Goal: Information Seeking & Learning: Learn about a topic

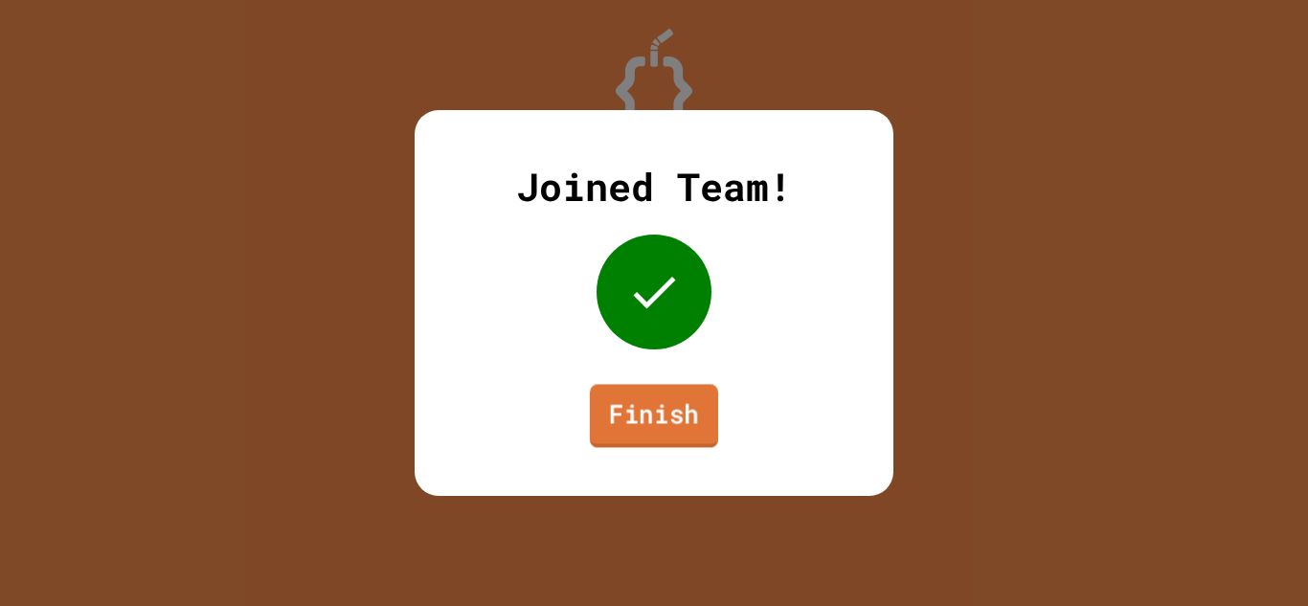
click at [614, 398] on link "Finish" at bounding box center [654, 415] width 128 height 63
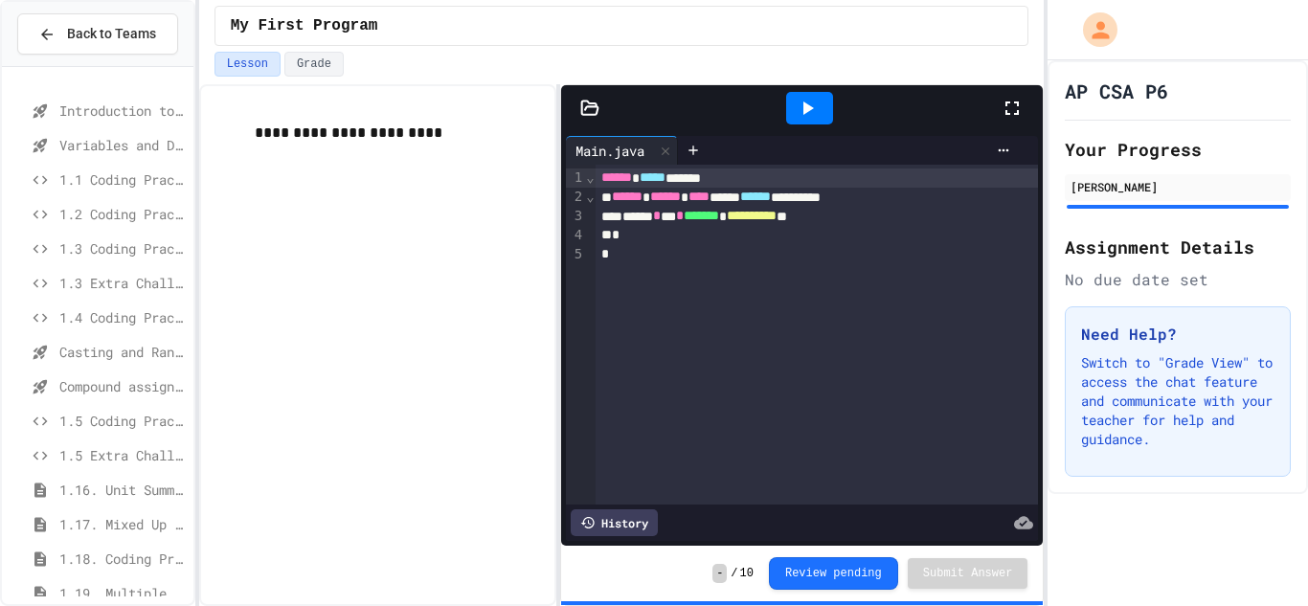
scroll to position [217, 0]
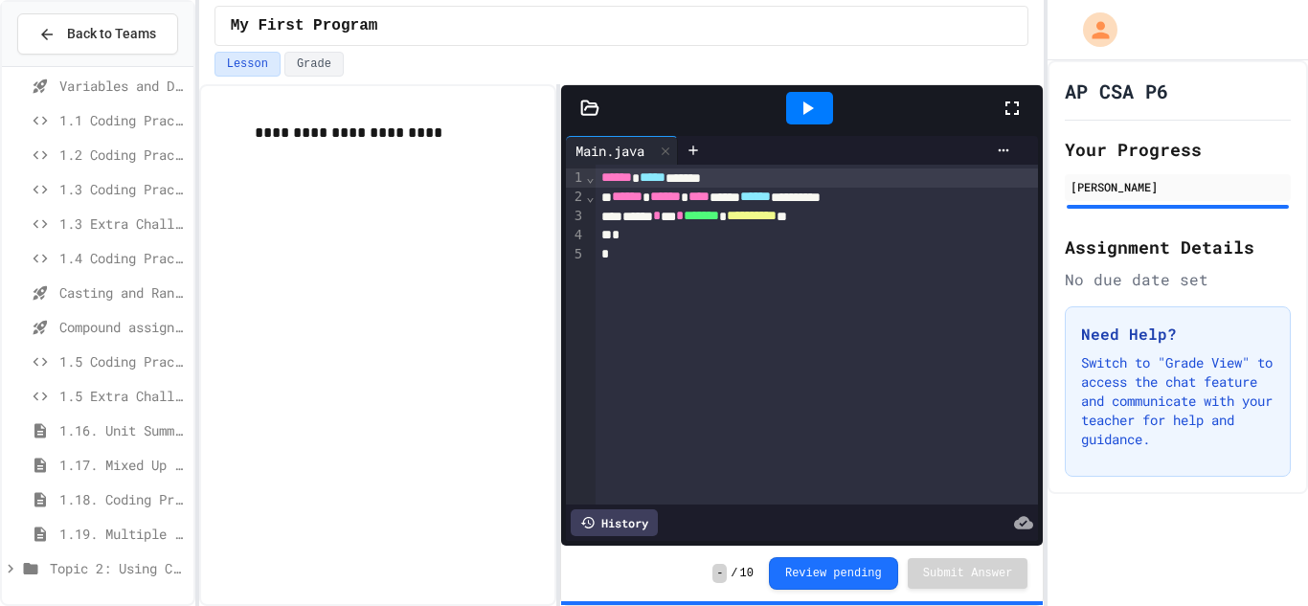
click at [106, 558] on span "Topic 2: Using Classes" at bounding box center [118, 568] width 136 height 20
click at [125, 353] on span "1.18. Coding Practice 1a (1.1-1.6)" at bounding box center [122, 361] width 126 height 20
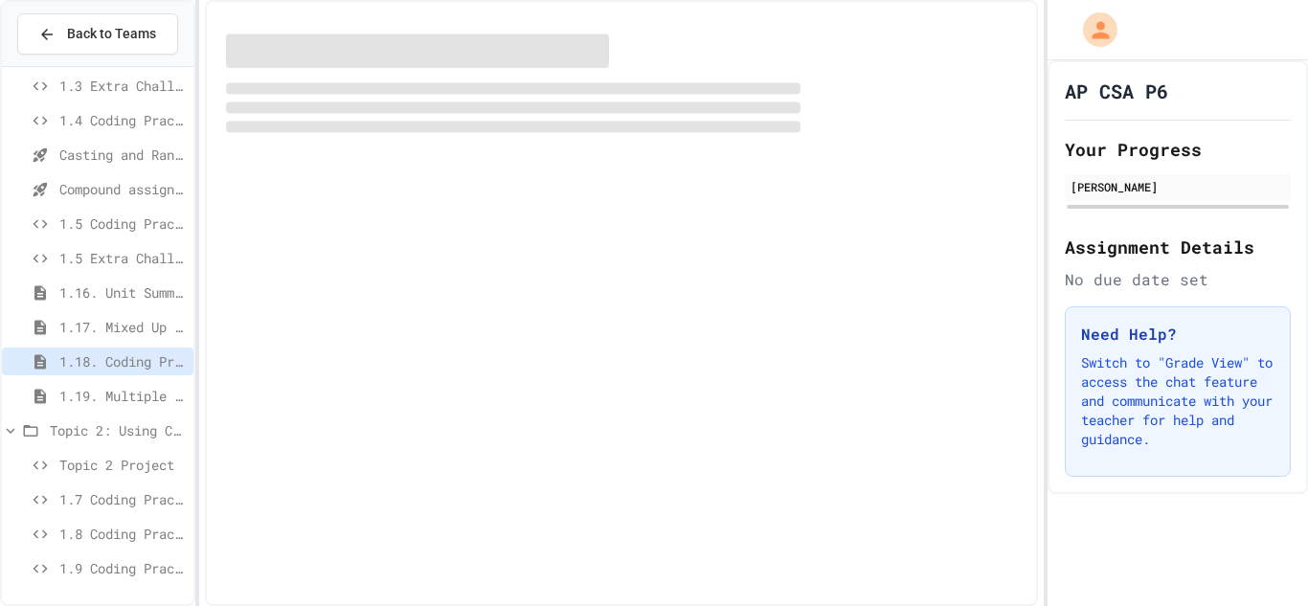
scroll to position [340, 0]
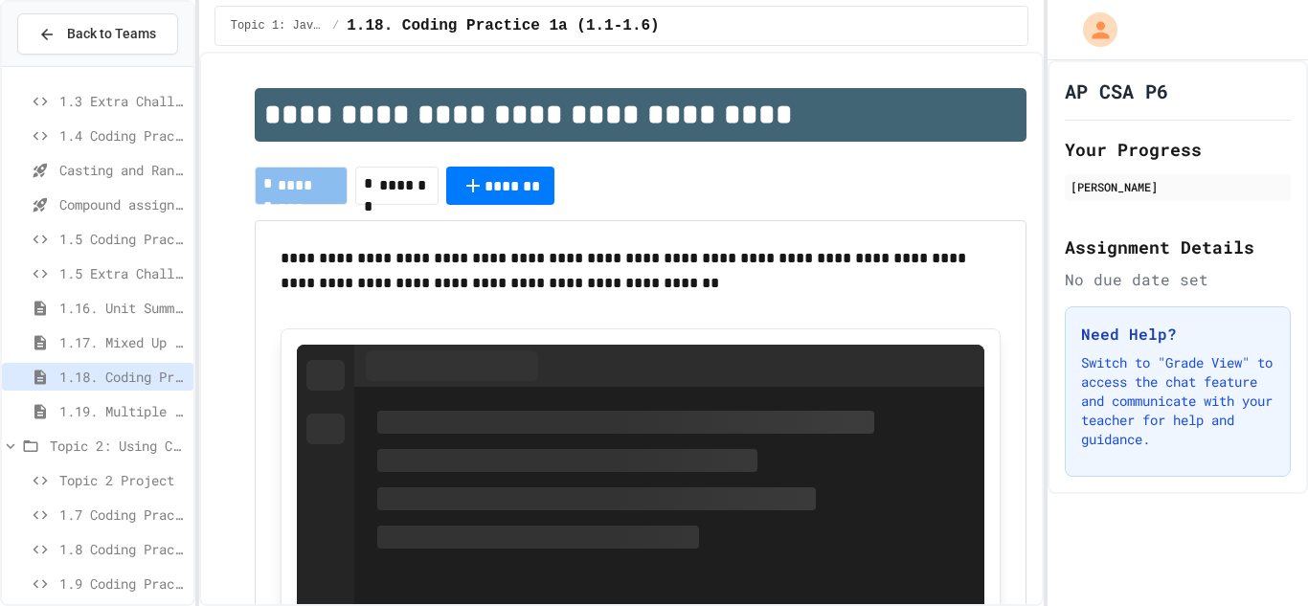
click at [102, 475] on span "Topic 2 Project" at bounding box center [122, 480] width 126 height 20
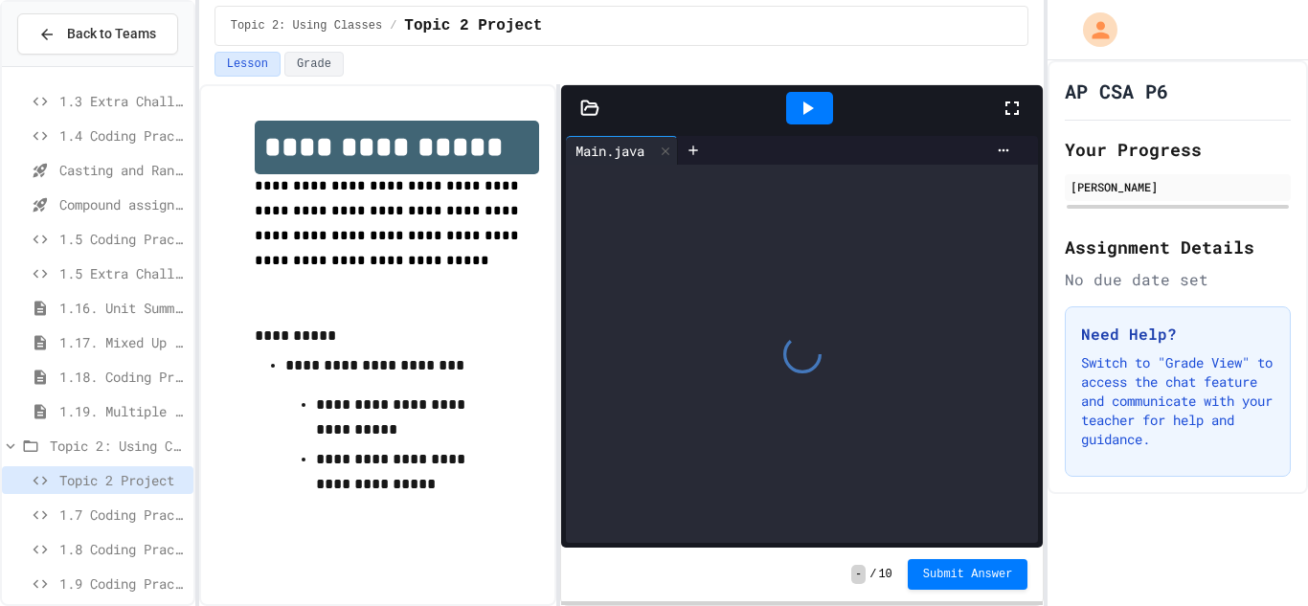
scroll to position [355, 0]
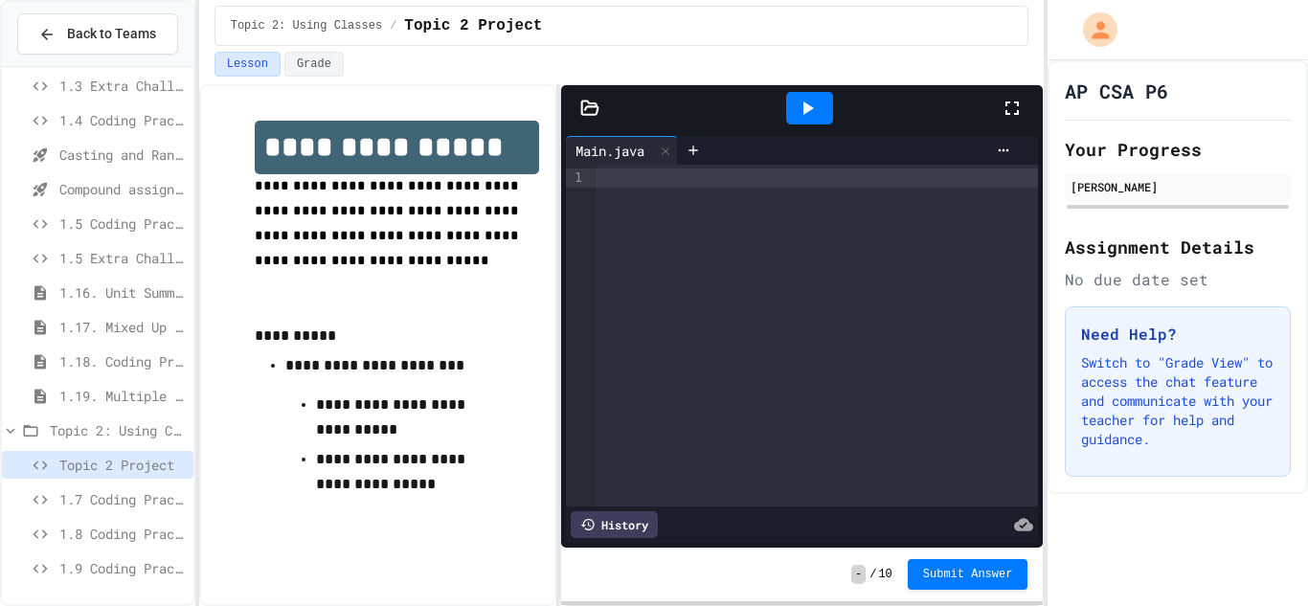
click at [108, 494] on span "1.7 Coding Practice" at bounding box center [122, 499] width 126 height 20
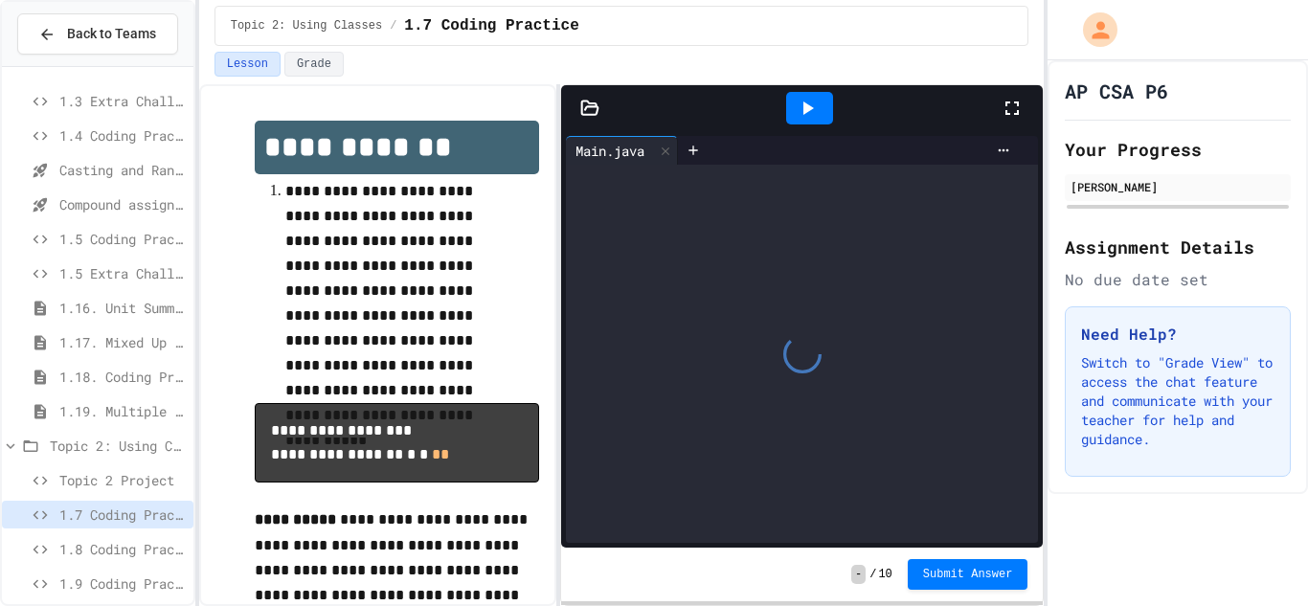
scroll to position [355, 0]
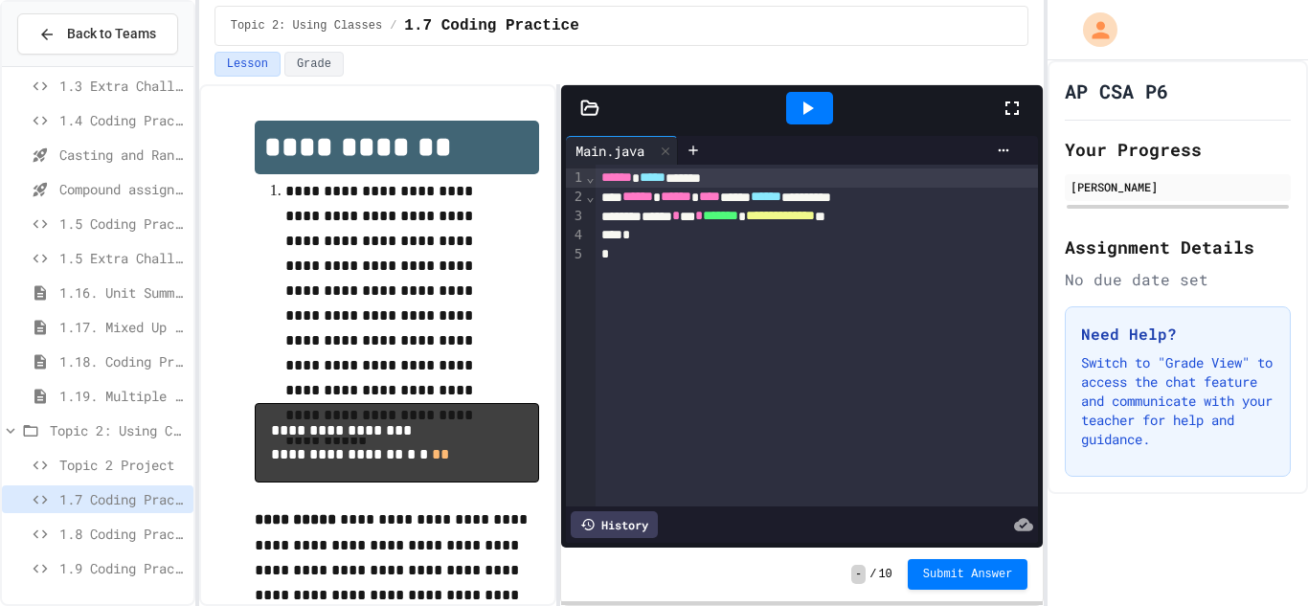
click at [102, 542] on span "1.8 Coding Practice" at bounding box center [122, 534] width 126 height 20
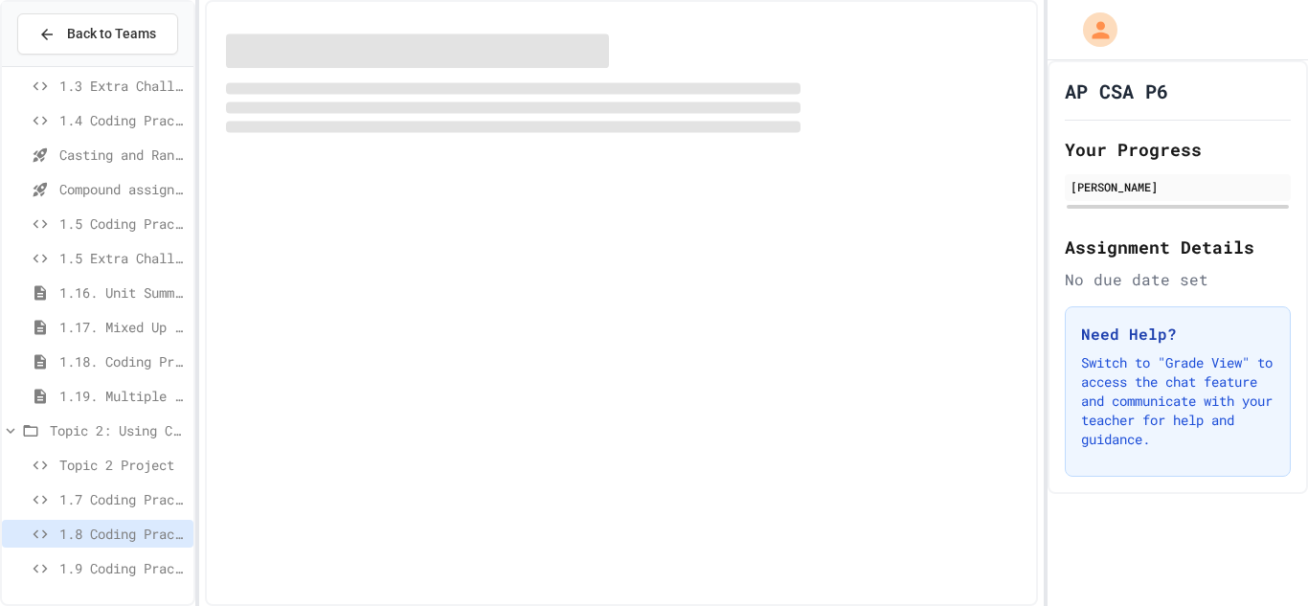
scroll to position [340, 0]
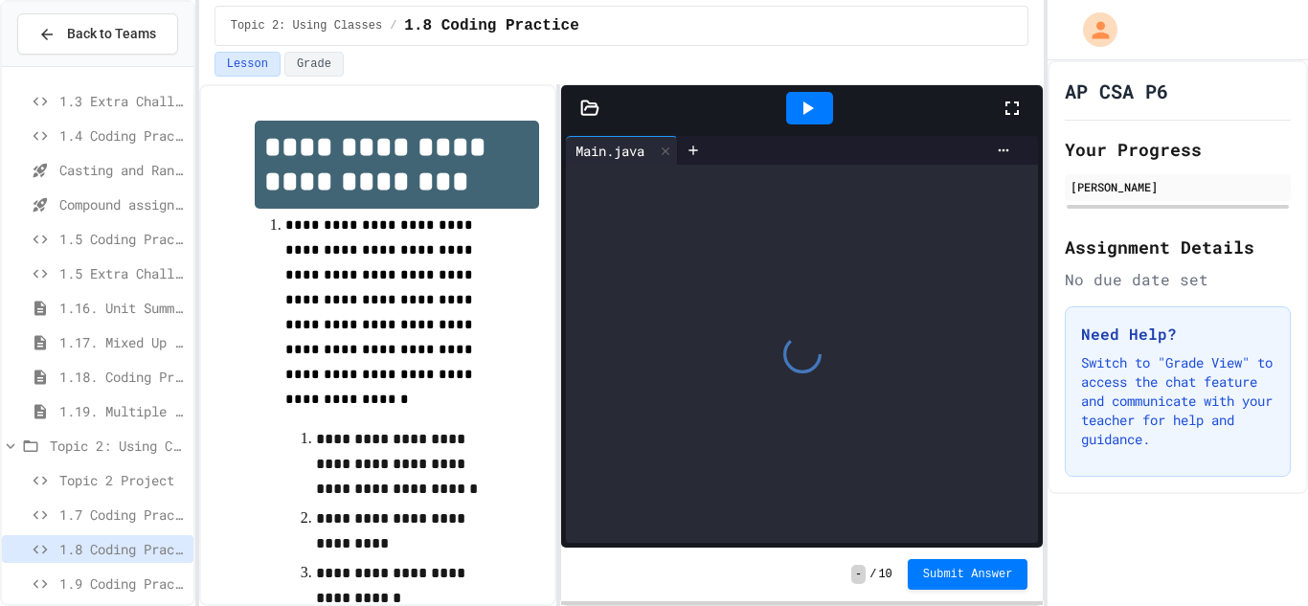
click at [104, 570] on div "1.9 Coding Practice" at bounding box center [98, 584] width 192 height 28
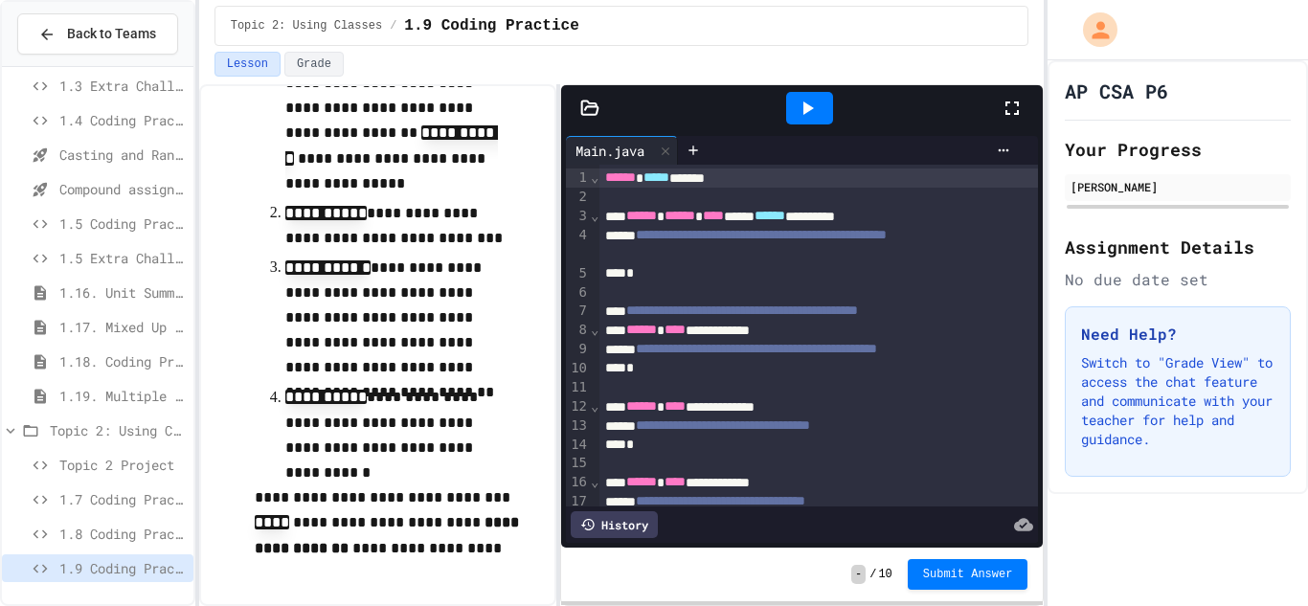
scroll to position [680, 0]
